Goal: Task Accomplishment & Management: Manage account settings

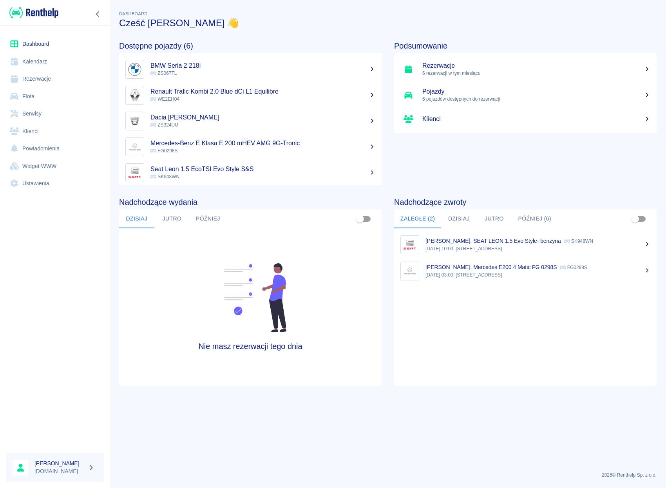
click at [37, 78] on link "Rezerwacje" at bounding box center [54, 79] width 97 height 18
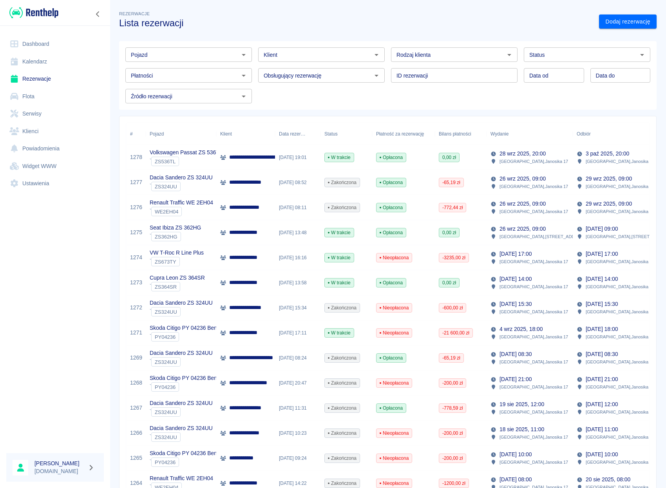
click at [180, 61] on div "Pojazd" at bounding box center [188, 54] width 126 height 14
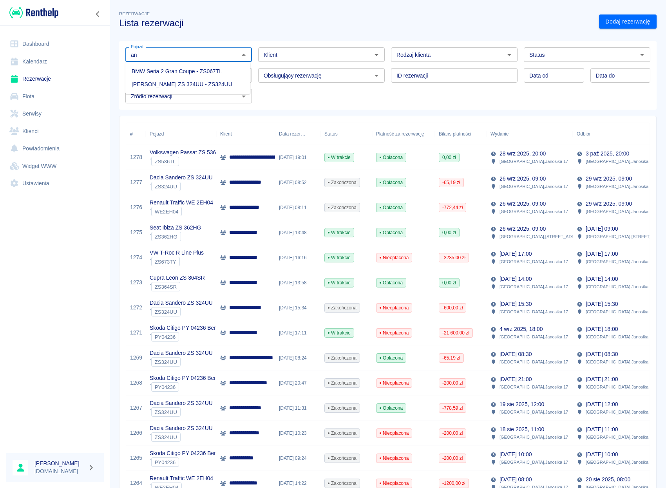
type input "a"
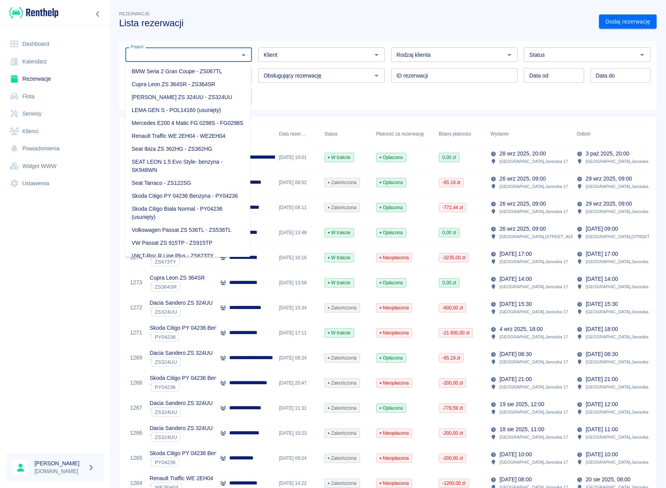
click at [282, 59] on input "Klient" at bounding box center [314, 55] width 109 height 10
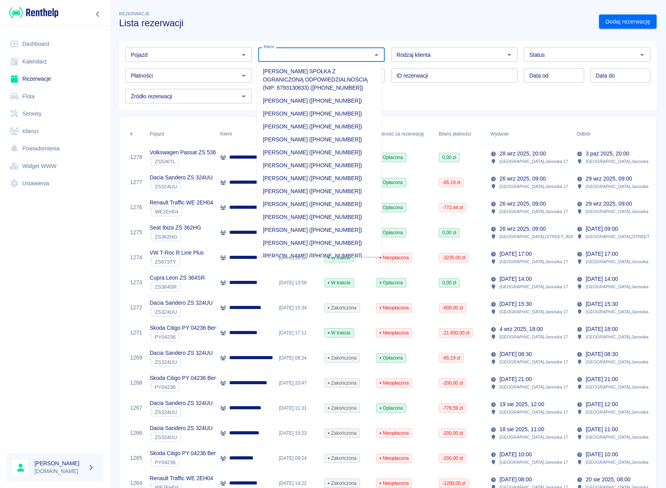
click at [242, 51] on icon "Otwórz" at bounding box center [243, 54] width 9 height 9
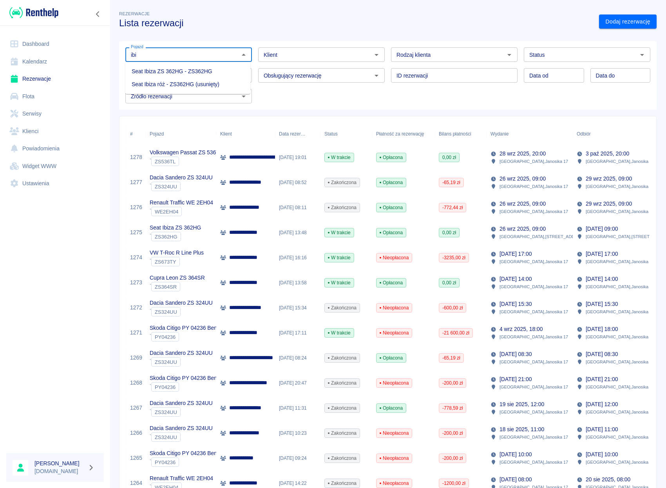
click at [227, 72] on li "Seat Ibiza ZS 362HG - ZS362HG" at bounding box center [187, 71] width 125 height 13
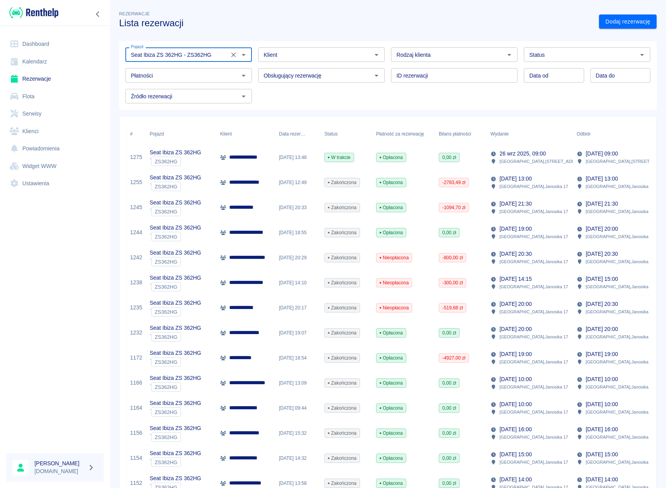
type input "Seat Ibiza ZS 362HG - ZS362HG"
click at [254, 184] on p "**********" at bounding box center [250, 182] width 43 height 8
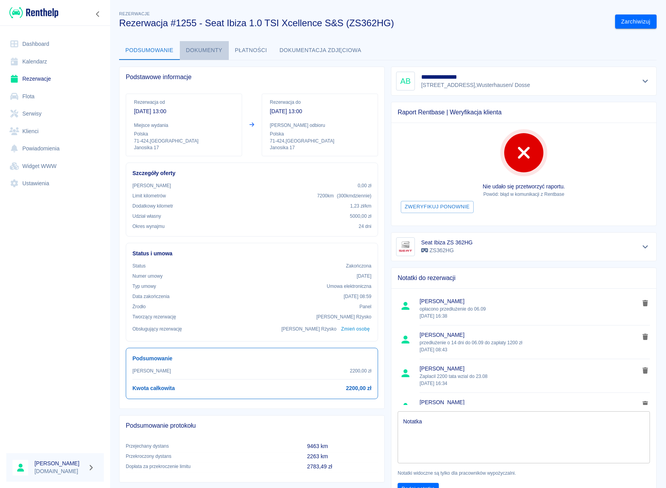
click at [215, 48] on button "Dokumenty" at bounding box center [204, 50] width 49 height 19
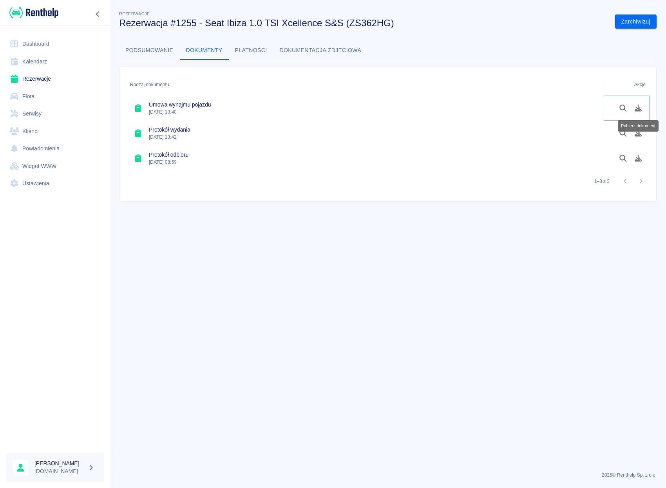
click at [636, 110] on icon "Pobierz dokument" at bounding box center [637, 108] width 7 height 7
click at [636, 155] on icon "Pobierz dokument" at bounding box center [637, 158] width 9 height 7
click at [39, 40] on link "Dashboard" at bounding box center [54, 44] width 97 height 18
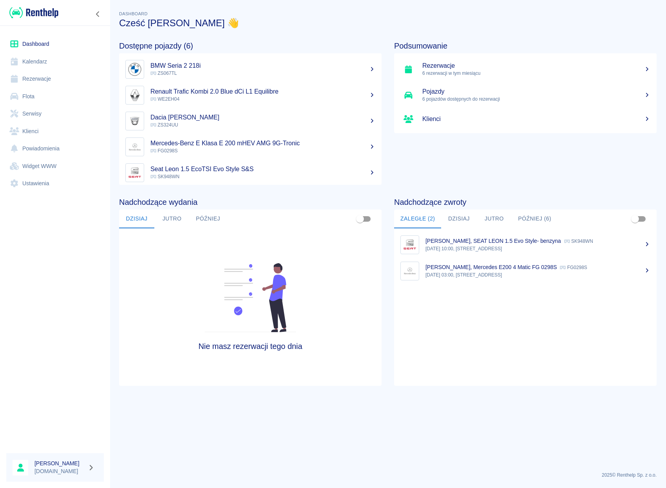
click at [532, 220] on button "Później (6)" at bounding box center [534, 218] width 46 height 19
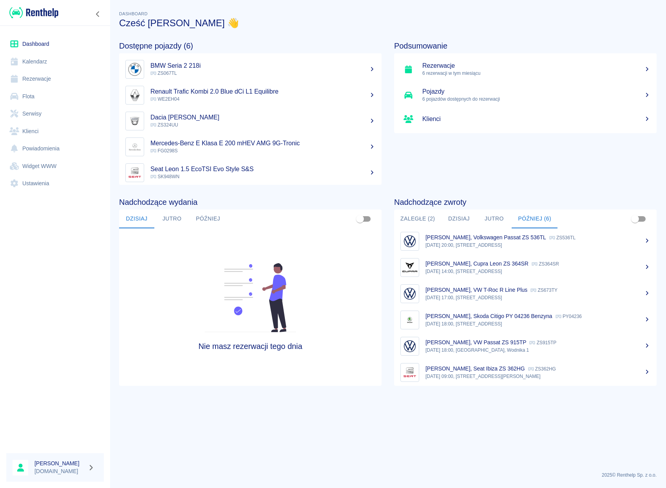
scroll to position [6, 0]
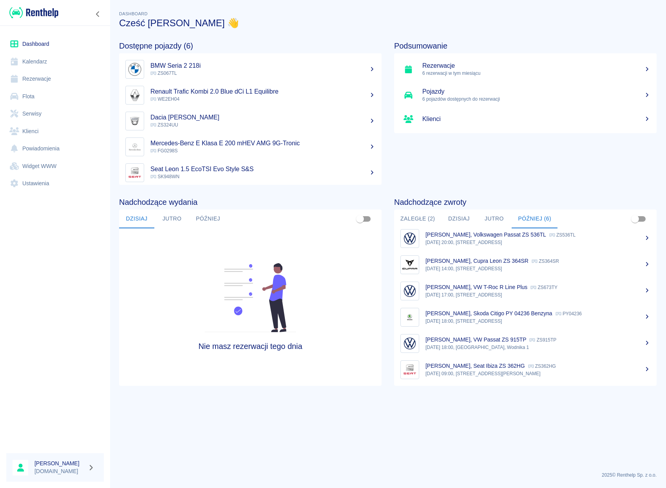
click at [476, 315] on p "[PERSON_NAME], Skoda Citigo PY 04236 Benzyna" at bounding box center [488, 313] width 127 height 6
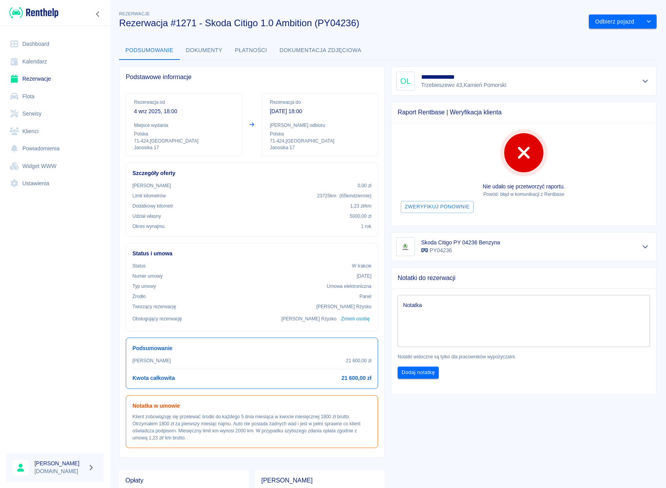
click at [642, 81] on icon "Pokaż szczegóły" at bounding box center [645, 81] width 9 height 7
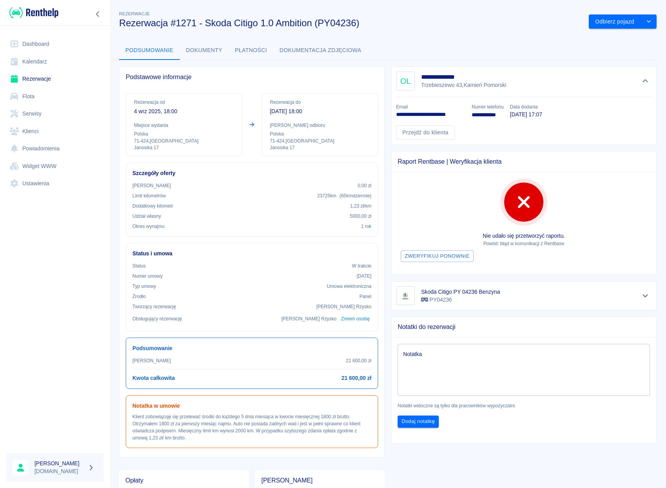
click at [39, 49] on link "Dashboard" at bounding box center [54, 44] width 97 height 18
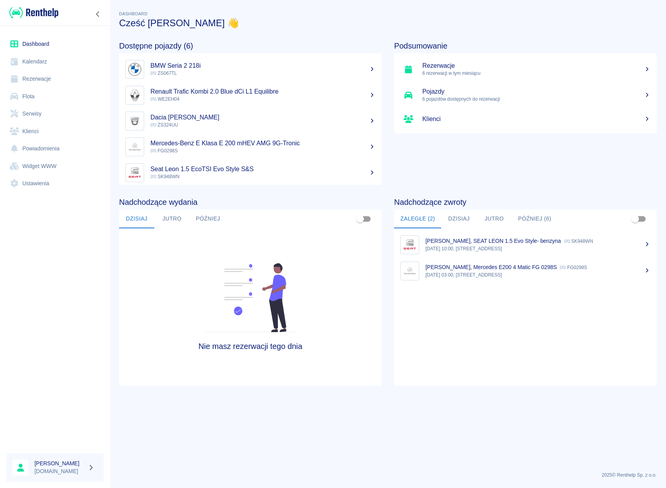
click at [530, 220] on button "Później (6)" at bounding box center [534, 218] width 46 height 19
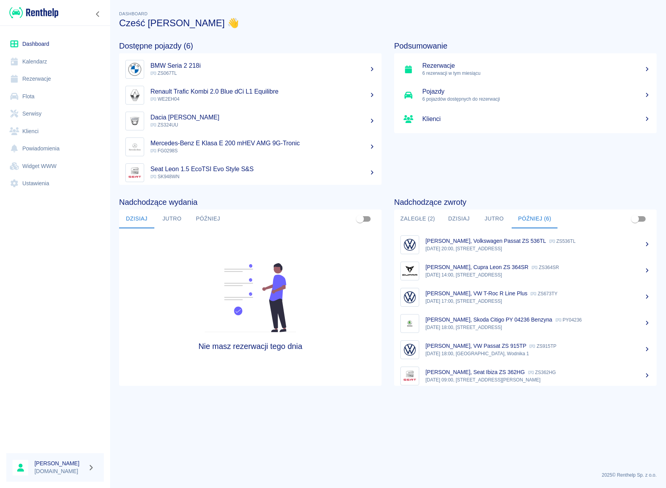
scroll to position [6, 0]
